Goal: Task Accomplishment & Management: Complete application form

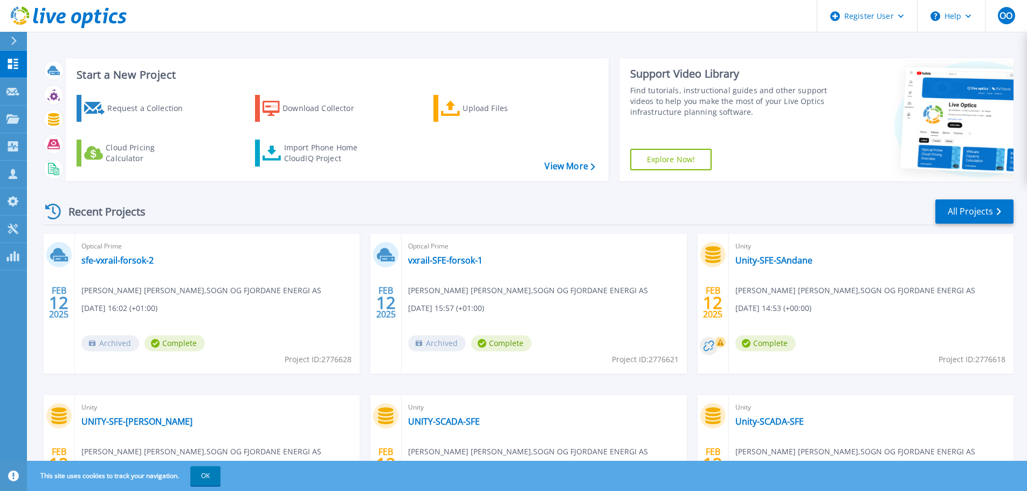
click at [136, 74] on h3 "Start a New Project" at bounding box center [336, 75] width 518 height 12
click at [126, 103] on div "Request a Collection" at bounding box center [150, 109] width 86 height 22
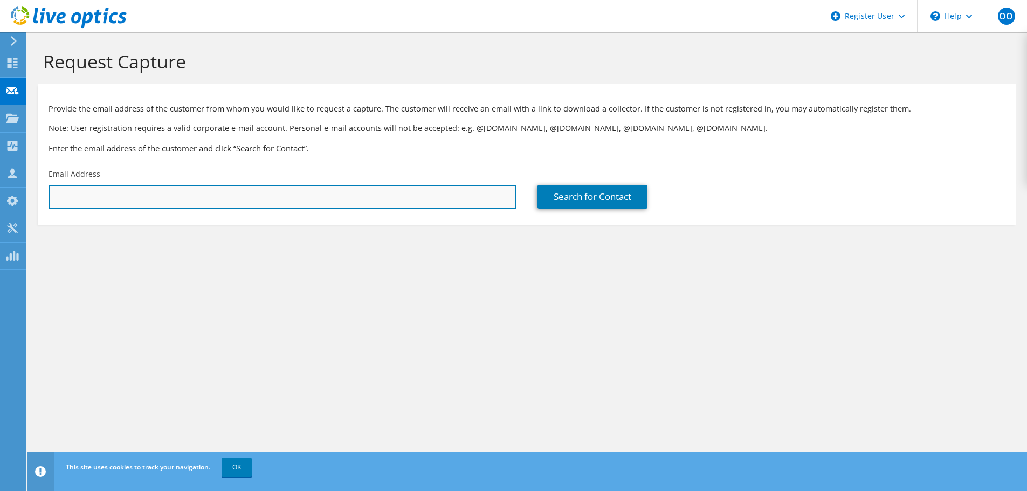
click at [448, 192] on input "text" at bounding box center [282, 197] width 467 height 24
type input "[EMAIL_ADDRESS][DOMAIN_NAME]"
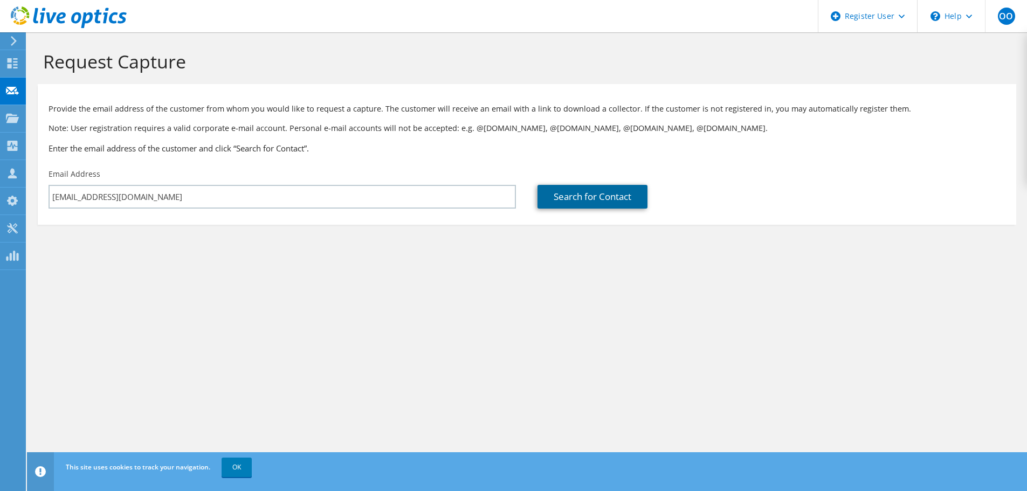
click at [564, 196] on link "Search for Contact" at bounding box center [592, 197] width 110 height 24
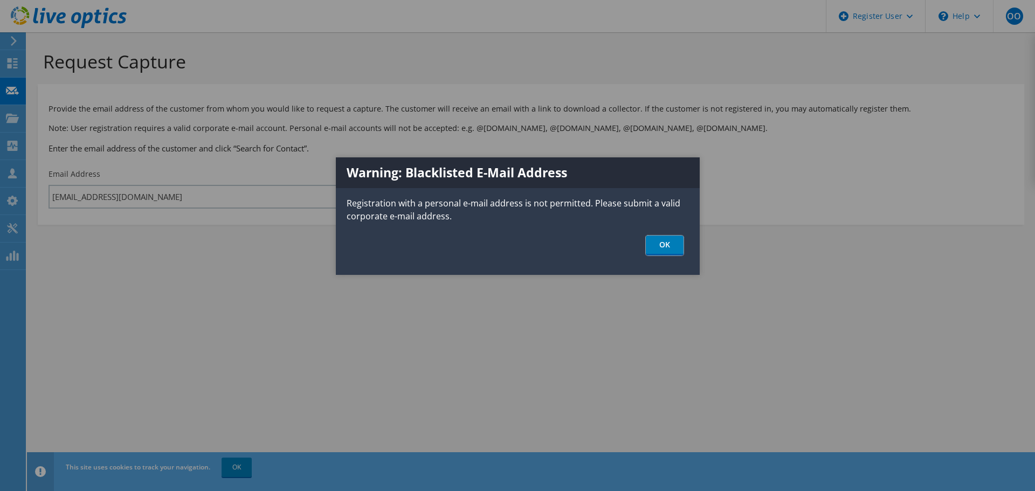
click at [656, 244] on link "OK" at bounding box center [665, 246] width 38 height 20
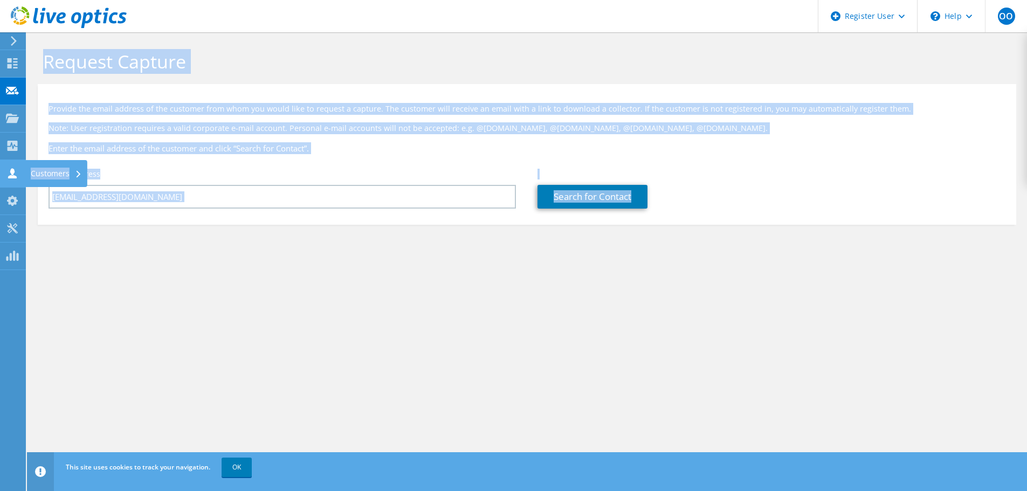
drag, startPoint x: 54, startPoint y: 191, endPoint x: 16, endPoint y: 182, distance: 38.7
click at [11, 183] on div "OO Dell User [PERSON_NAME] [PERSON_NAME][EMAIL_ADDRESS][DOMAIN_NAME] Dell My Pr…" at bounding box center [513, 245] width 1027 height 491
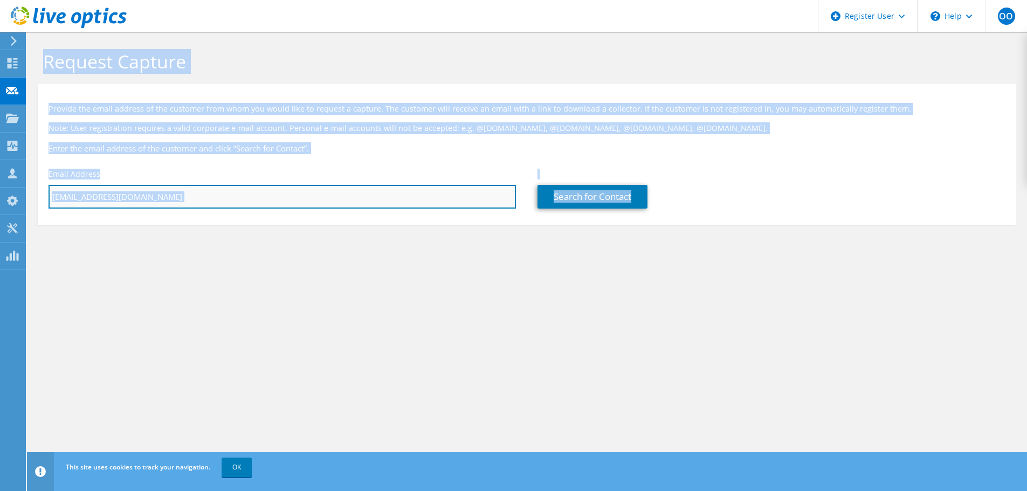
click at [264, 197] on input "[EMAIL_ADDRESS][DOMAIN_NAME]" at bounding box center [282, 197] width 467 height 24
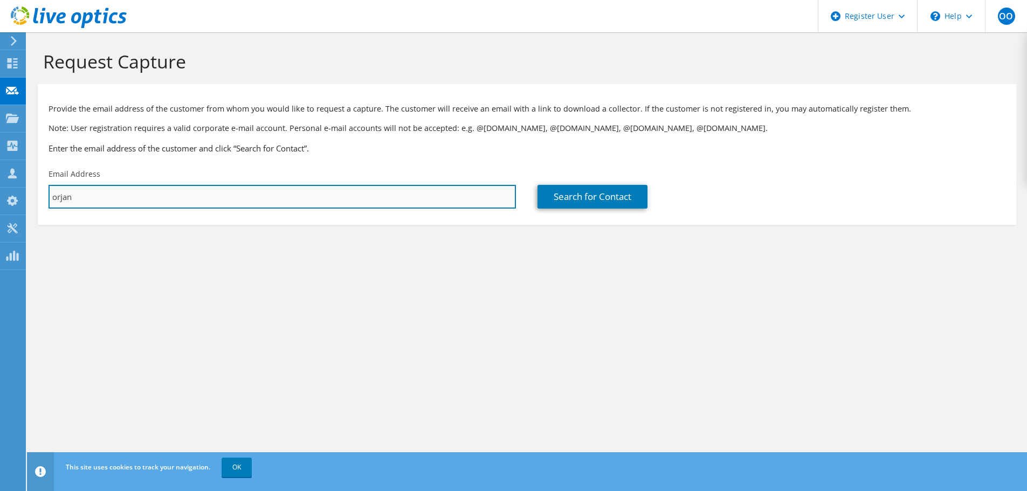
type input "[EMAIL_ADDRESS][DOMAIN_NAME]"
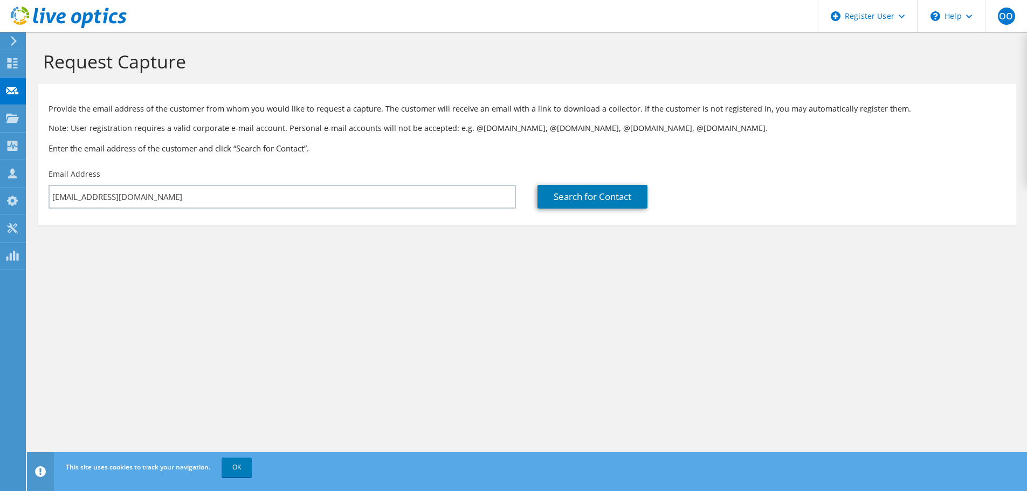
click at [583, 210] on div "Search for Contact" at bounding box center [771, 188] width 489 height 51
click at [593, 193] on link "Search for Contact" at bounding box center [592, 197] width 110 height 24
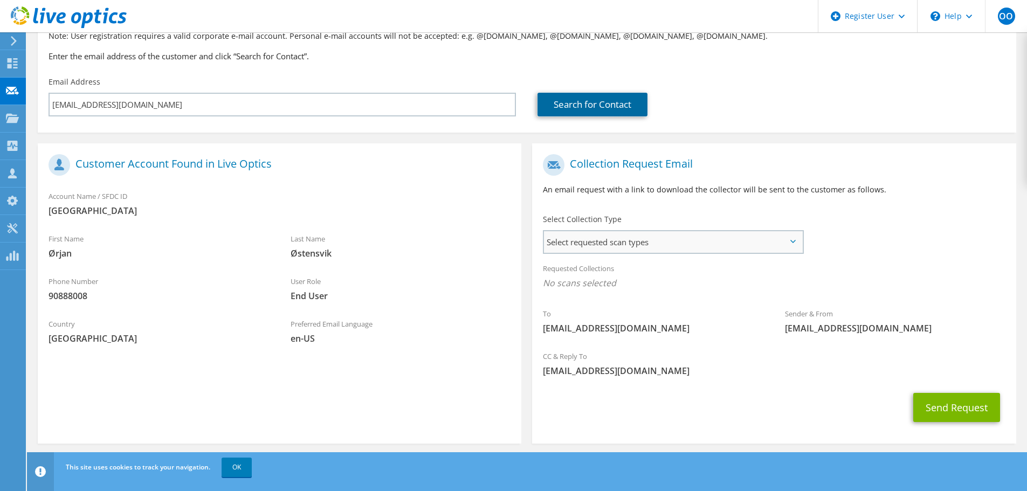
scroll to position [99, 0]
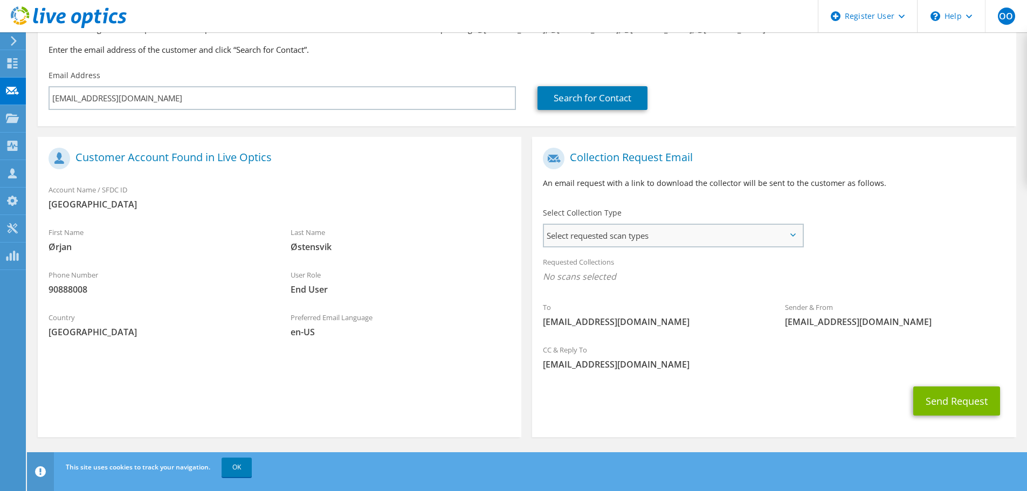
click at [676, 225] on span "Select requested scan types" at bounding box center [673, 236] width 258 height 22
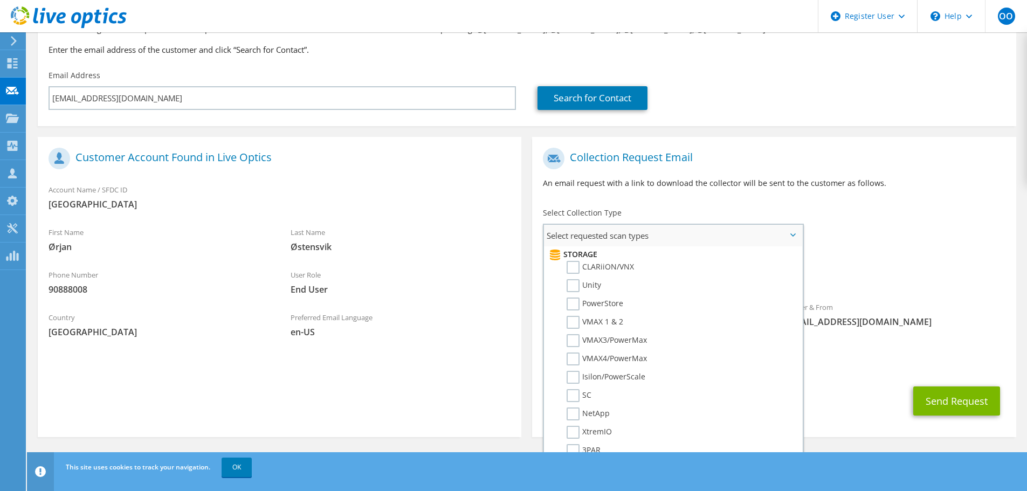
scroll to position [476, 0]
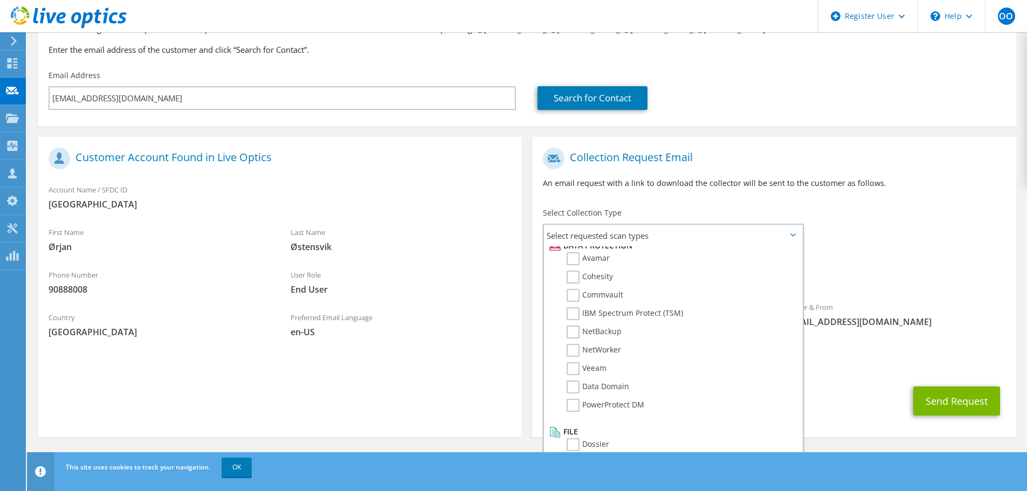
click at [858, 296] on div "Sender & From [EMAIL_ADDRESS][DOMAIN_NAME]" at bounding box center [895, 314] width 242 height 37
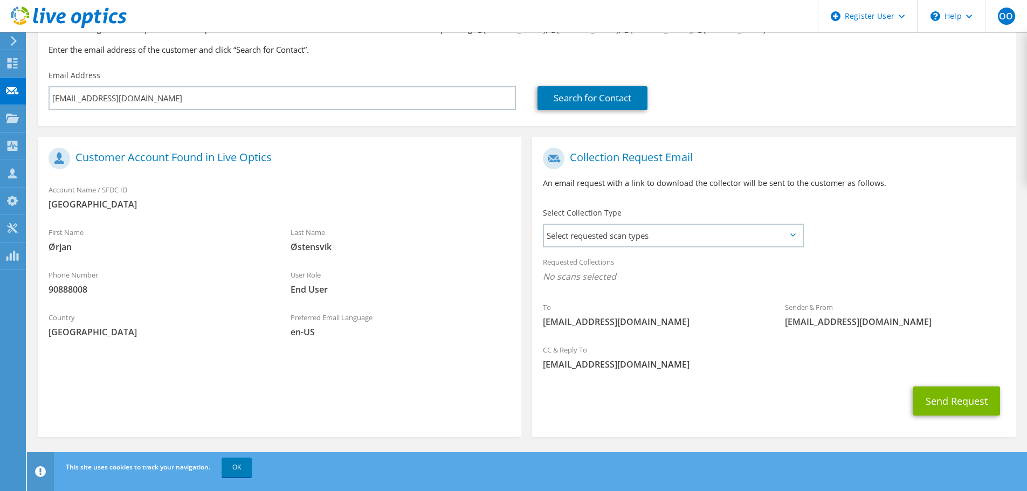
click at [865, 288] on div "Requested Collections No scans selected" at bounding box center [773, 271] width 483 height 40
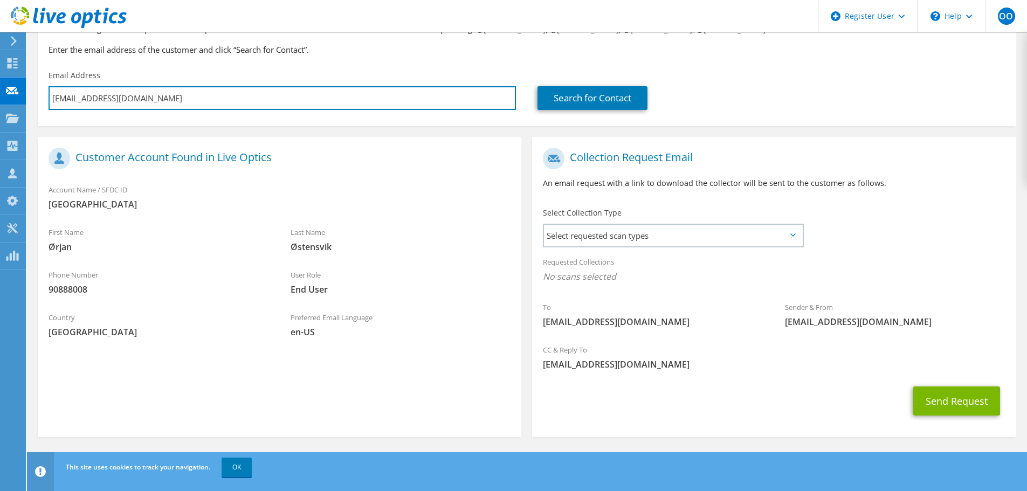
drag, startPoint x: 356, startPoint y: 94, endPoint x: 418, endPoint y: 1, distance: 111.5
click at [356, 94] on input "[EMAIL_ADDRESS][DOMAIN_NAME]" at bounding box center [282, 98] width 467 height 24
